Goal: Task Accomplishment & Management: Manage account settings

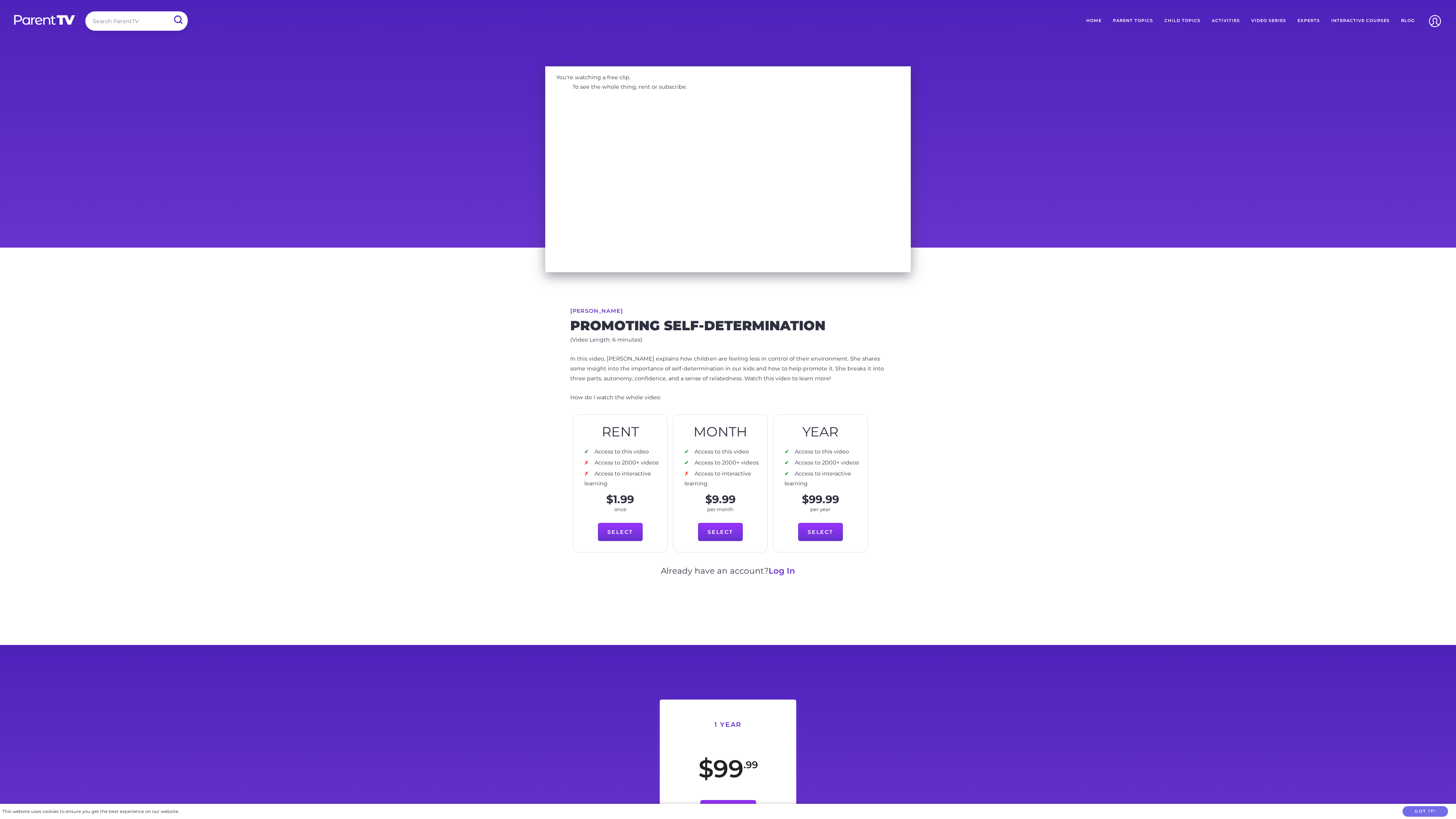
click at [783, 566] on link "Log In" at bounding box center [782, 570] width 27 height 10
